Goal: Find specific page/section

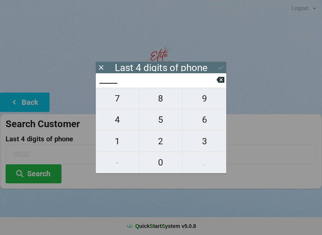
click at [161, 127] on span "5" at bounding box center [160, 120] width 43 height 16
type input "5___"
click at [117, 142] on span "1" at bounding box center [117, 142] width 43 height 16
type input "51__"
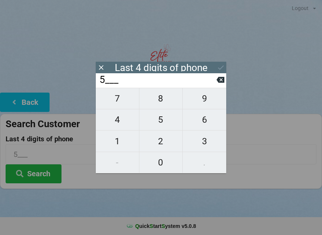
type input "51__"
click at [158, 121] on span "5" at bounding box center [160, 120] width 43 height 16
type input "515_"
click at [156, 118] on span "5" at bounding box center [160, 120] width 43 height 16
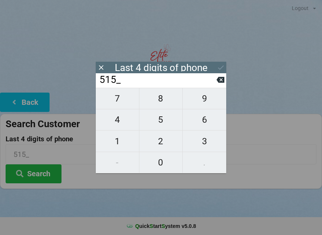
type input "5155"
click at [217, 69] on icon at bounding box center [221, 68] width 8 height 8
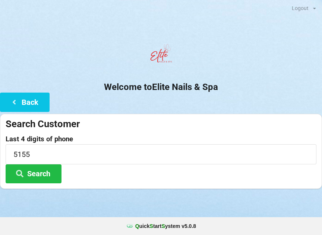
click at [48, 175] on button "Search" at bounding box center [34, 174] width 56 height 19
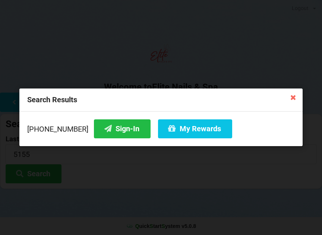
click at [109, 131] on button "Sign-In" at bounding box center [122, 129] width 57 height 19
